Goal: Use online tool/utility: Utilize a website feature to perform a specific function

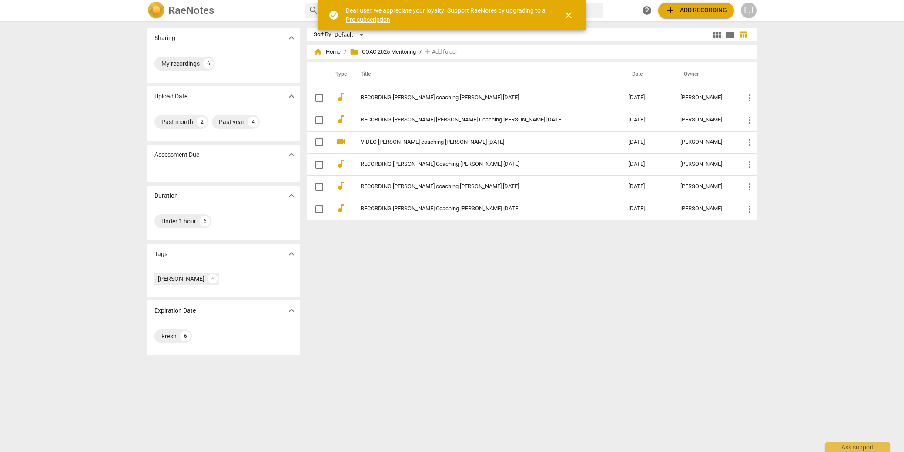
click at [570, 13] on span "close" at bounding box center [568, 15] width 10 height 10
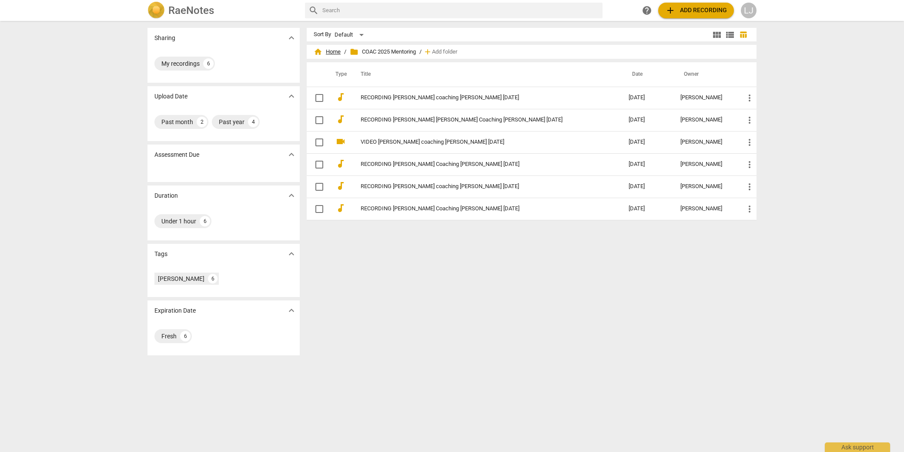
click at [329, 52] on span "home Home" at bounding box center [327, 51] width 27 height 9
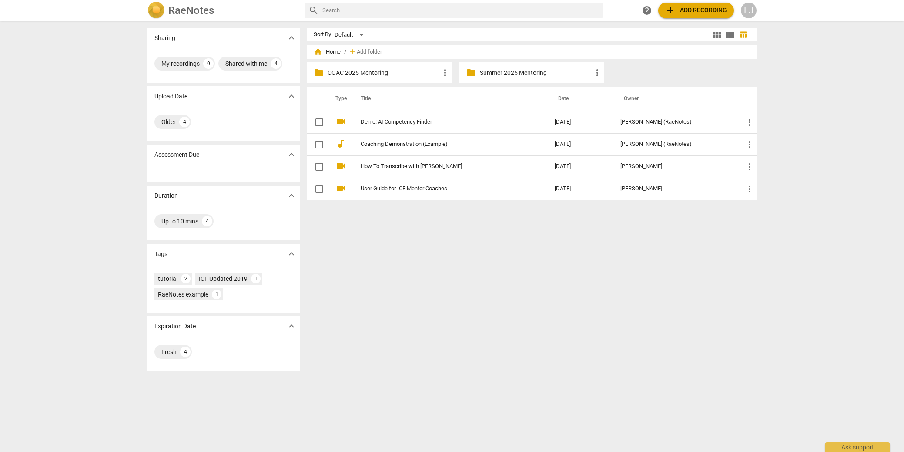
click at [368, 74] on p "COAC 2025 Mentoring" at bounding box center [384, 72] width 112 height 9
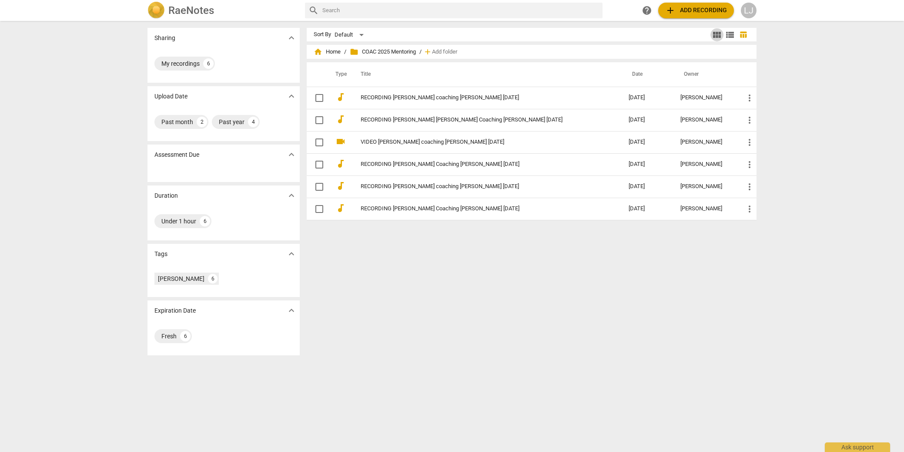
click at [712, 34] on span "view_module" at bounding box center [717, 35] width 10 height 10
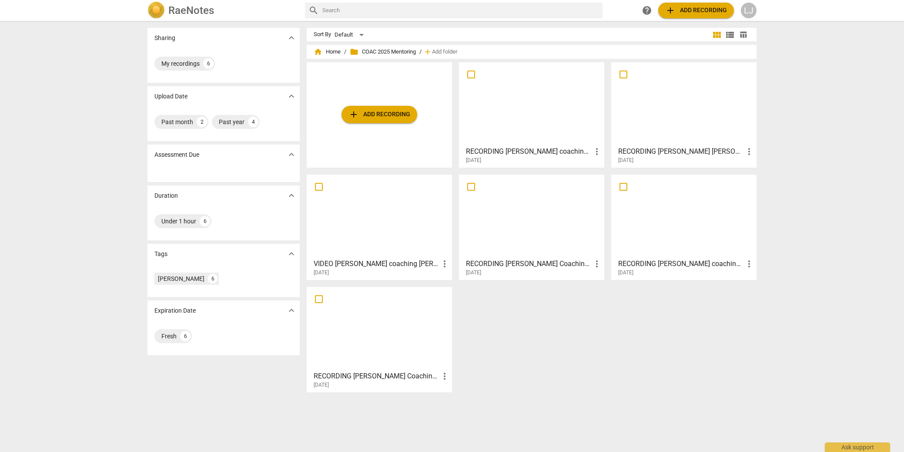
click at [725, 37] on span "view_list" at bounding box center [730, 35] width 10 height 10
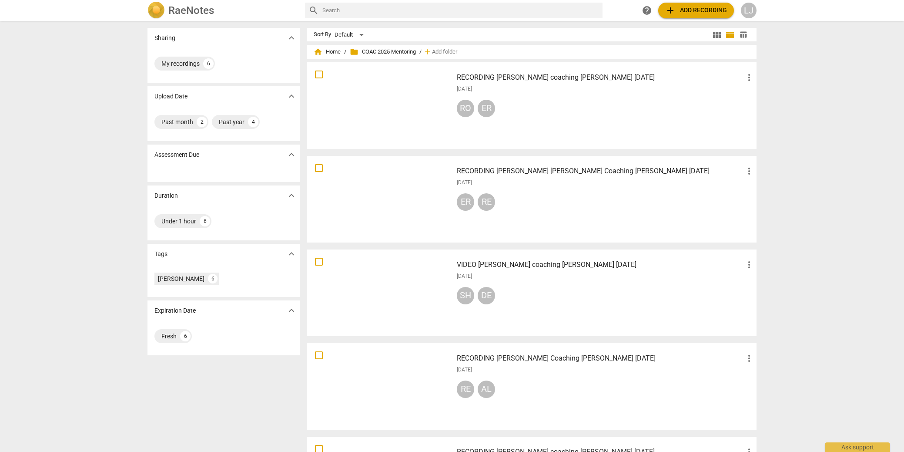
click at [713, 34] on span "view_module" at bounding box center [717, 35] width 10 height 10
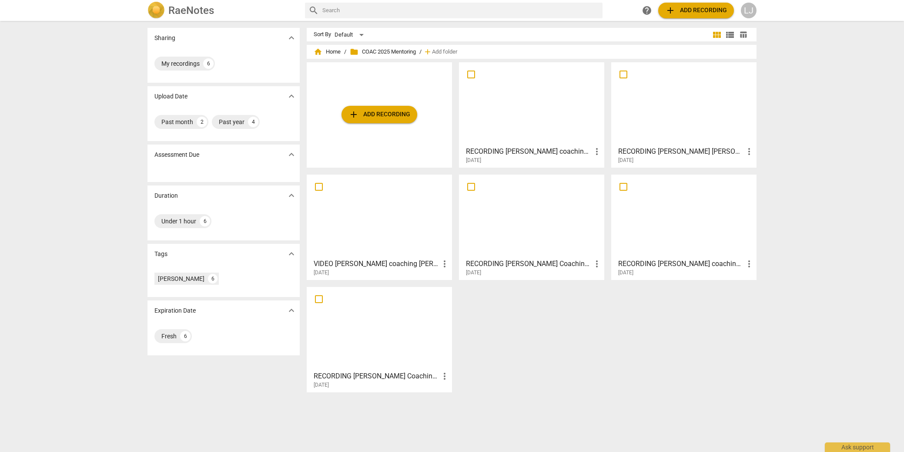
click at [550, 103] on div at bounding box center [531, 103] width 139 height 77
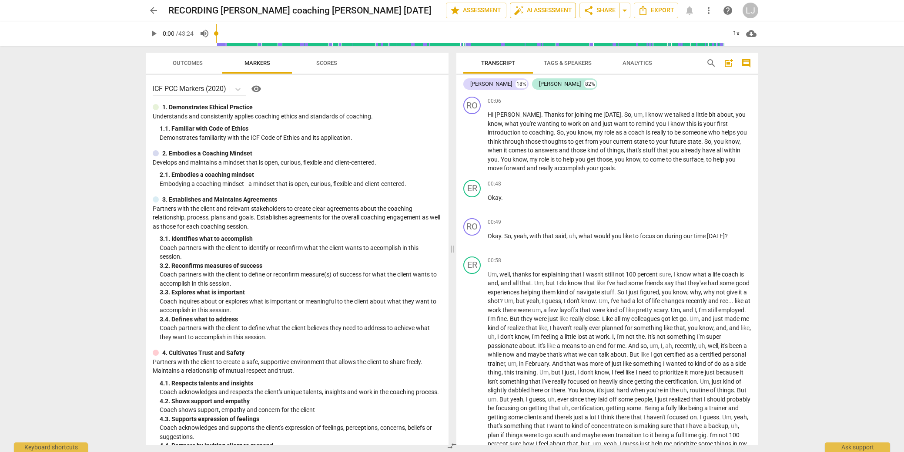
click at [542, 10] on span "auto_fix_high AI Assessment" at bounding box center [543, 10] width 58 height 10
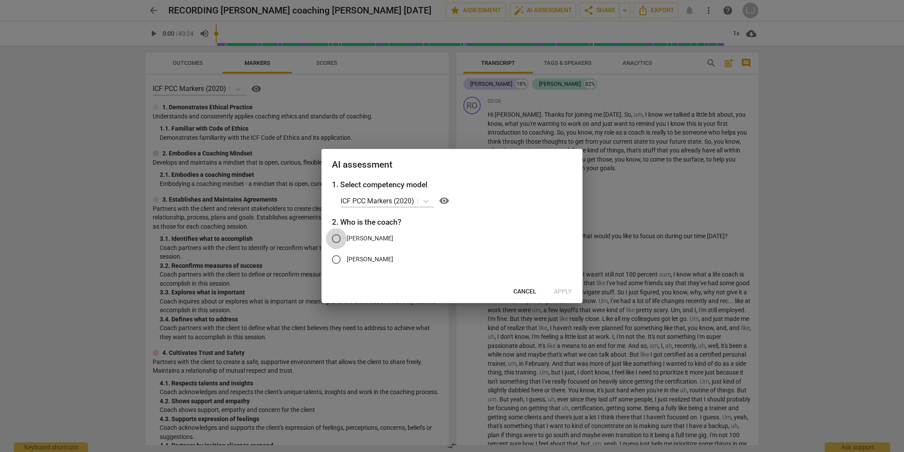
click at [338, 236] on input "[PERSON_NAME]" at bounding box center [336, 238] width 21 height 21
radio input "true"
click at [563, 289] on span "Apply" at bounding box center [563, 291] width 18 height 9
